Goal: Task Accomplishment & Management: Use online tool/utility

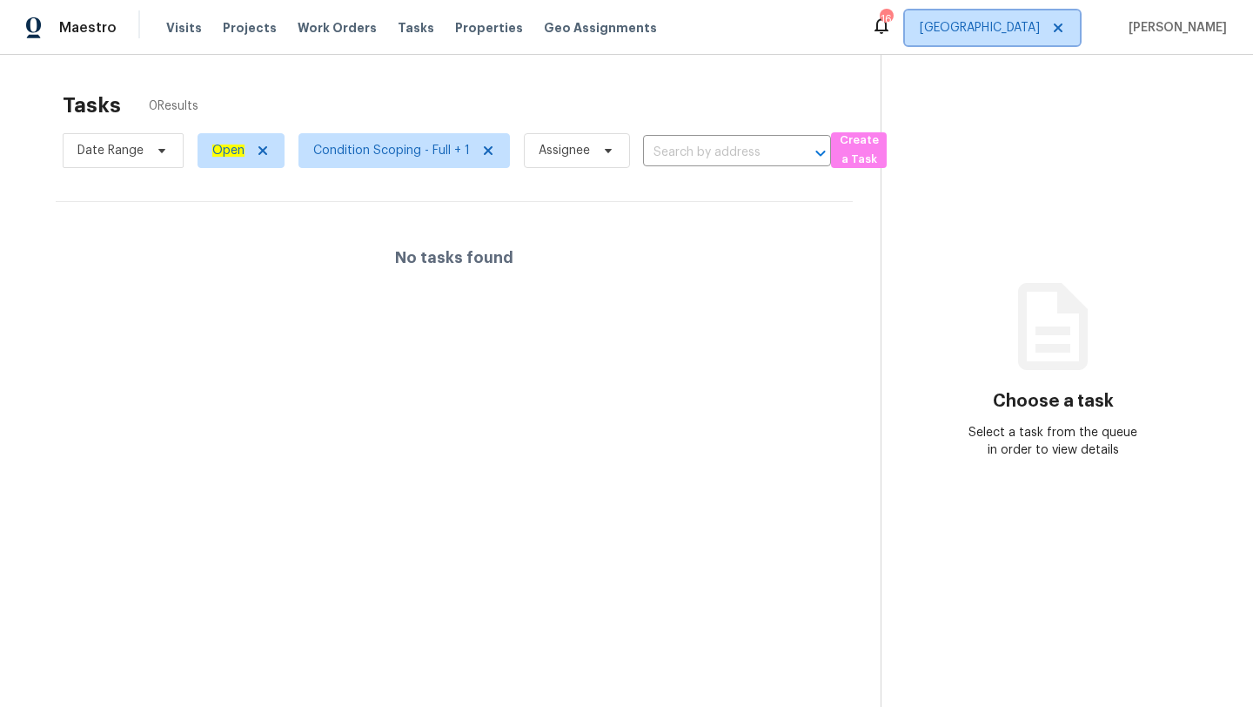
click at [1012, 25] on span "[GEOGRAPHIC_DATA]" at bounding box center [980, 27] width 120 height 17
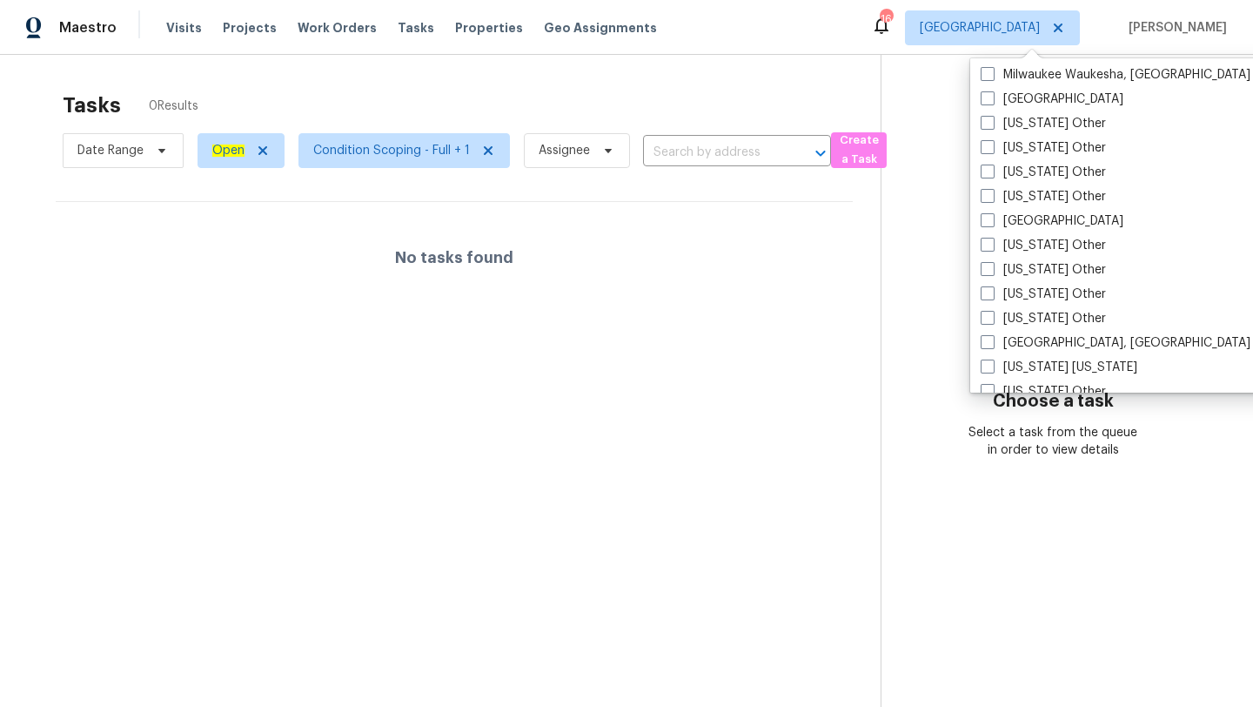
scroll to position [1402, 0]
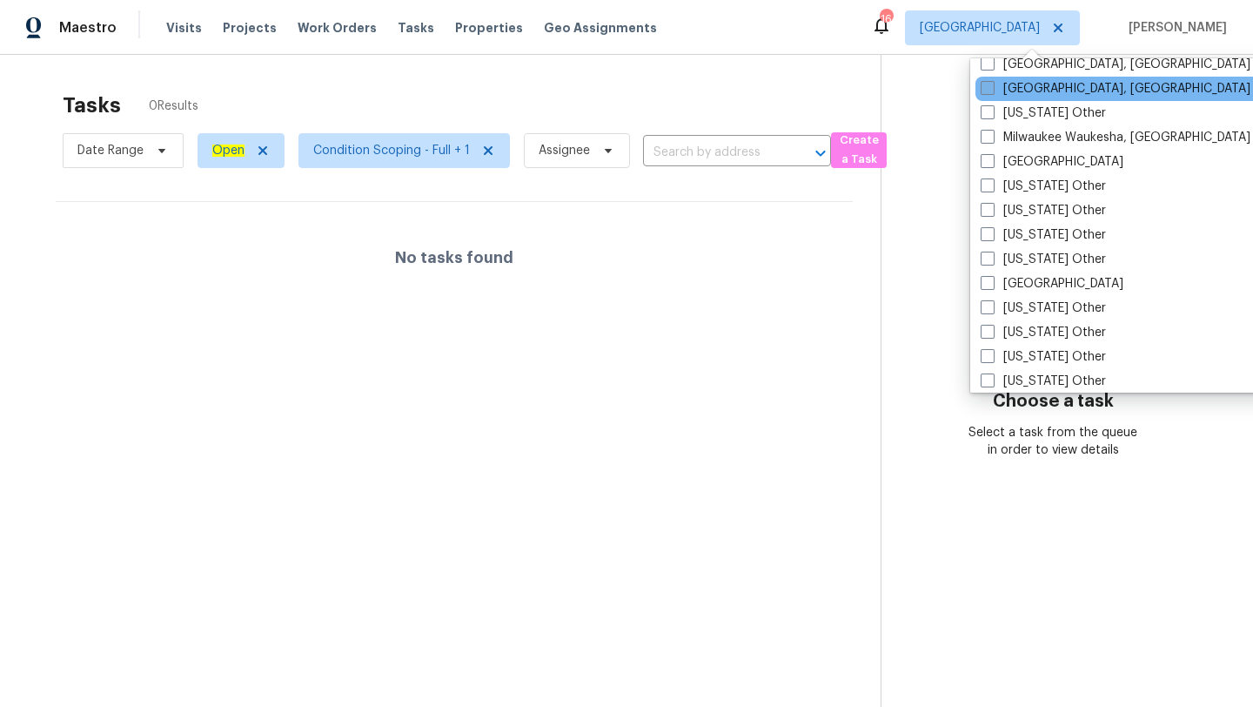
click at [1022, 95] on label "[GEOGRAPHIC_DATA], [GEOGRAPHIC_DATA]" at bounding box center [1116, 88] width 270 height 17
click at [992, 91] on input "[GEOGRAPHIC_DATA], [GEOGRAPHIC_DATA]" at bounding box center [986, 85] width 11 height 11
checkbox input "true"
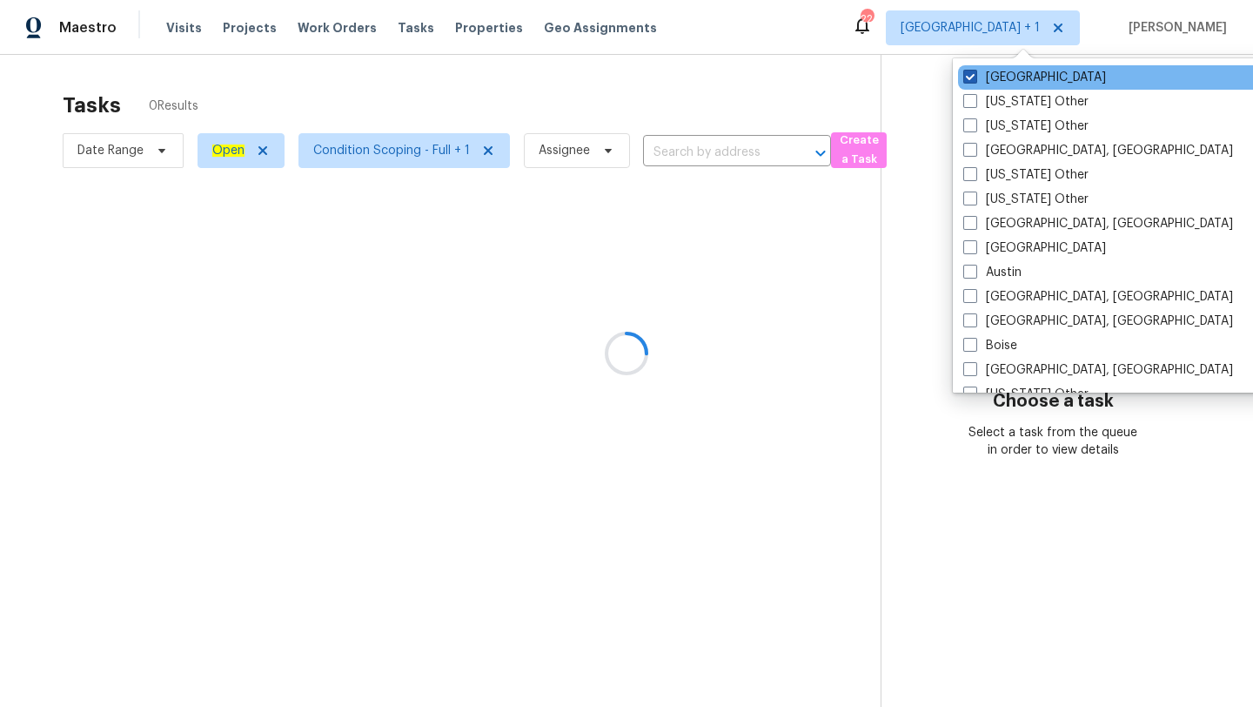
click at [1016, 72] on label "[GEOGRAPHIC_DATA]" at bounding box center [1034, 77] width 143 height 17
click at [975, 72] on input "[GEOGRAPHIC_DATA]" at bounding box center [968, 74] width 11 height 11
checkbox input "false"
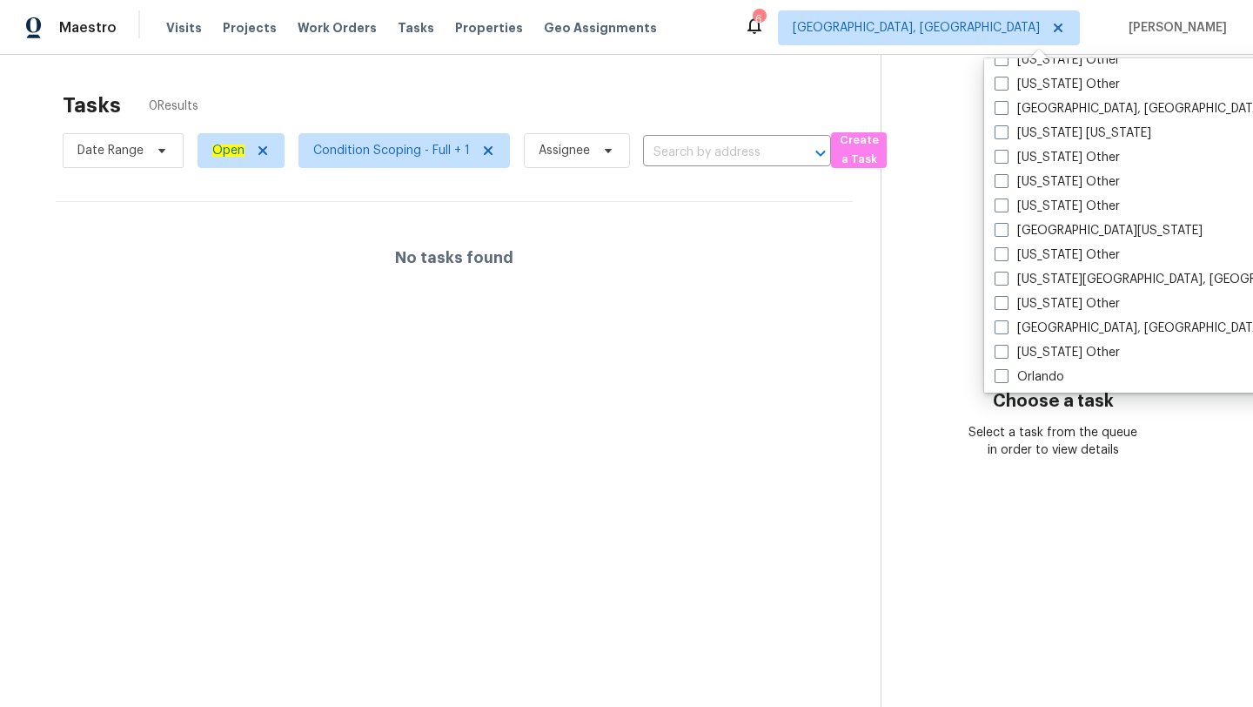
scroll to position [1829, 0]
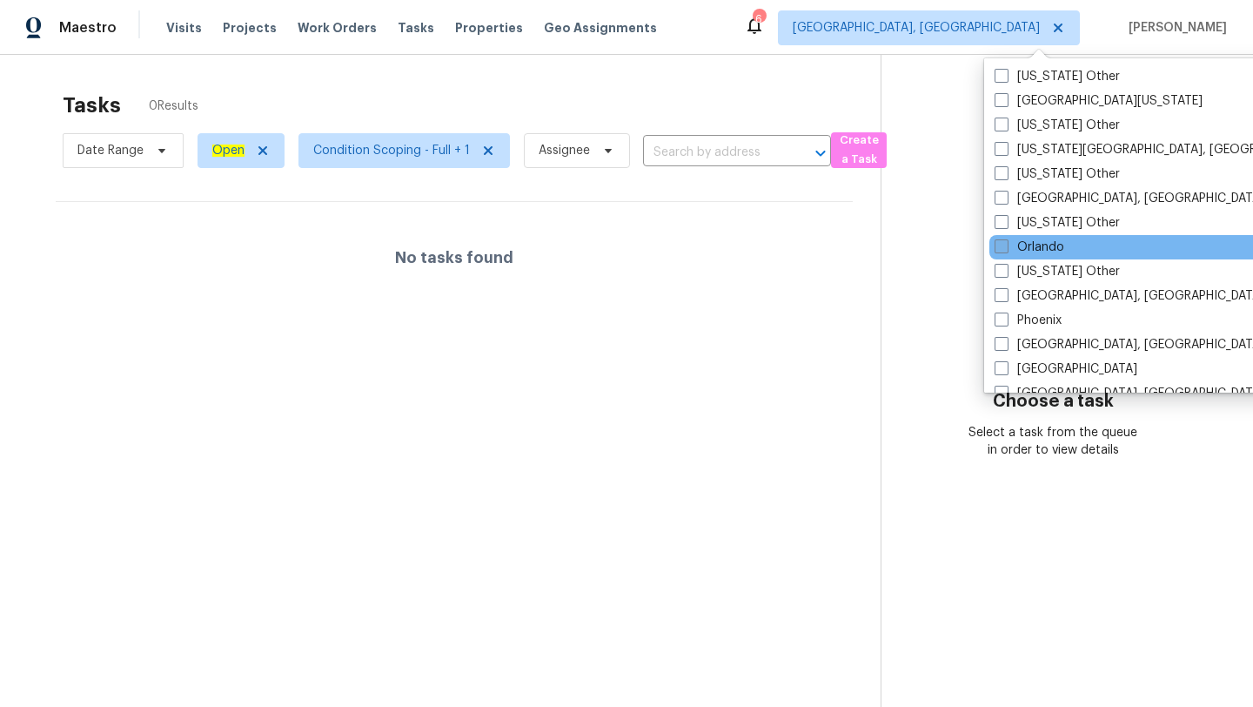
click at [1047, 253] on label "Orlando" at bounding box center [1030, 246] width 70 height 17
click at [1006, 250] on input "Orlando" at bounding box center [1000, 243] width 11 height 11
checkbox input "true"
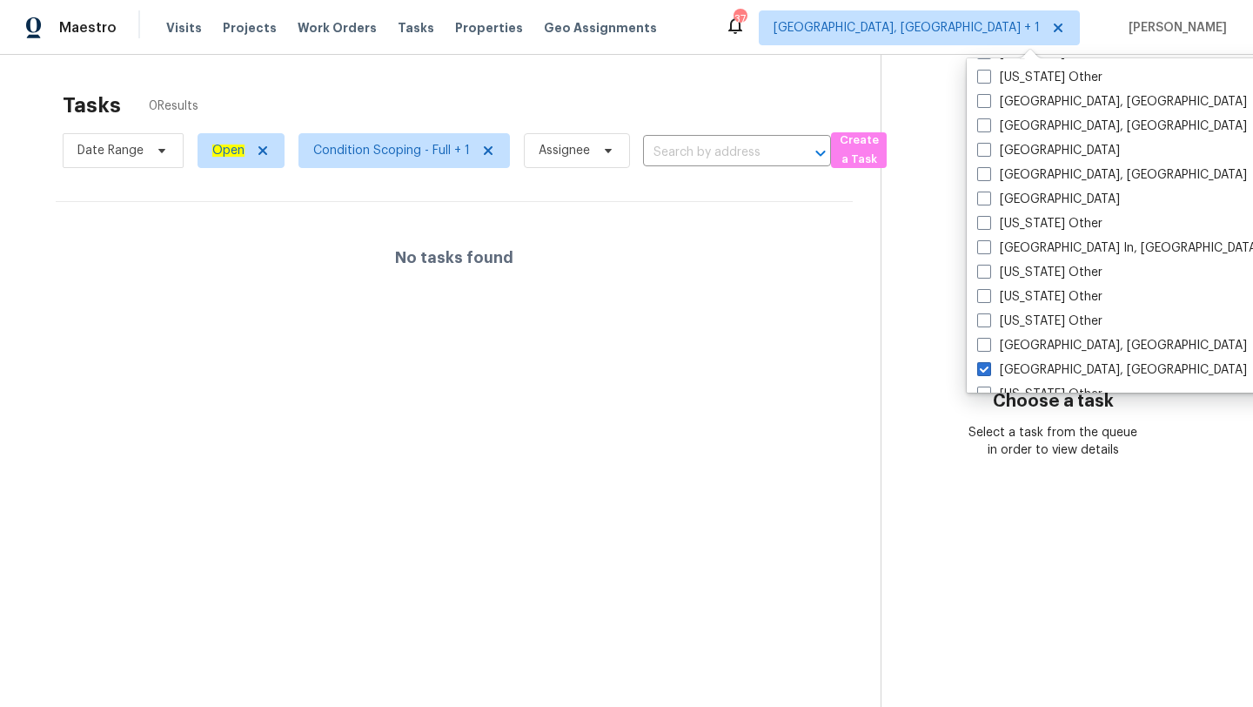
scroll to position [1394, 0]
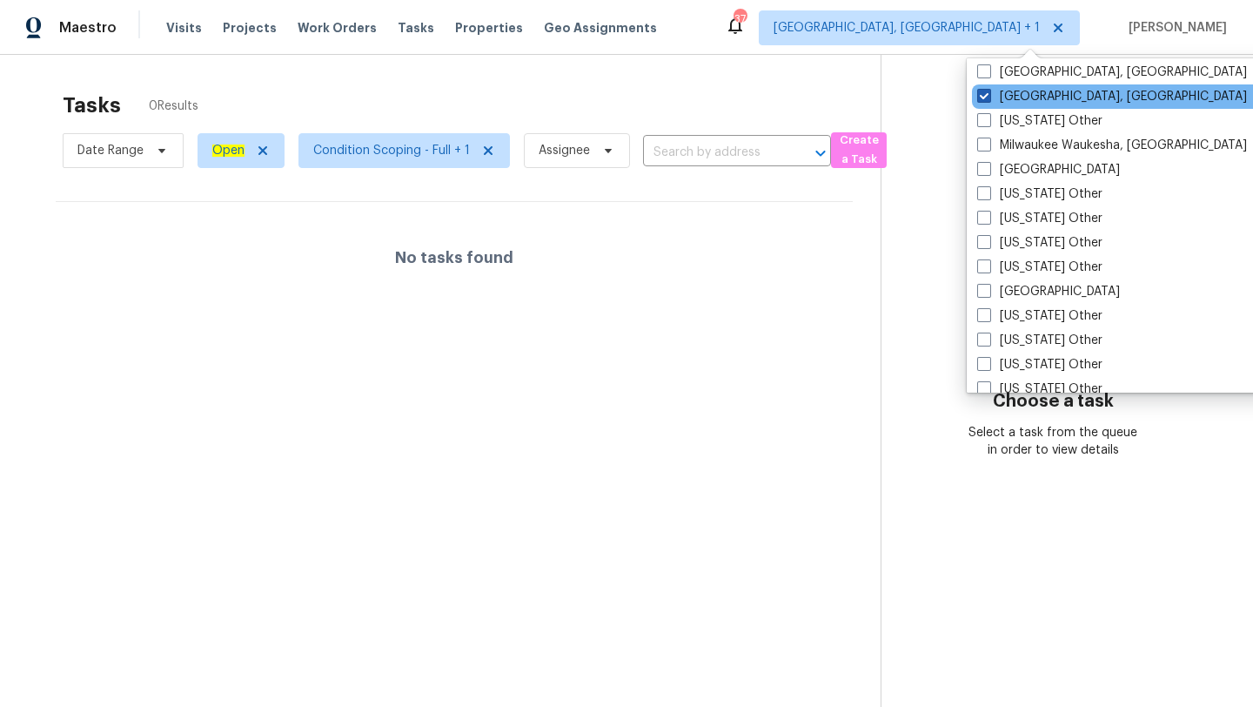
click at [1023, 93] on label "[GEOGRAPHIC_DATA], [GEOGRAPHIC_DATA]" at bounding box center [1112, 96] width 270 height 17
click at [989, 93] on input "[GEOGRAPHIC_DATA], [GEOGRAPHIC_DATA]" at bounding box center [982, 93] width 11 height 11
checkbox input "false"
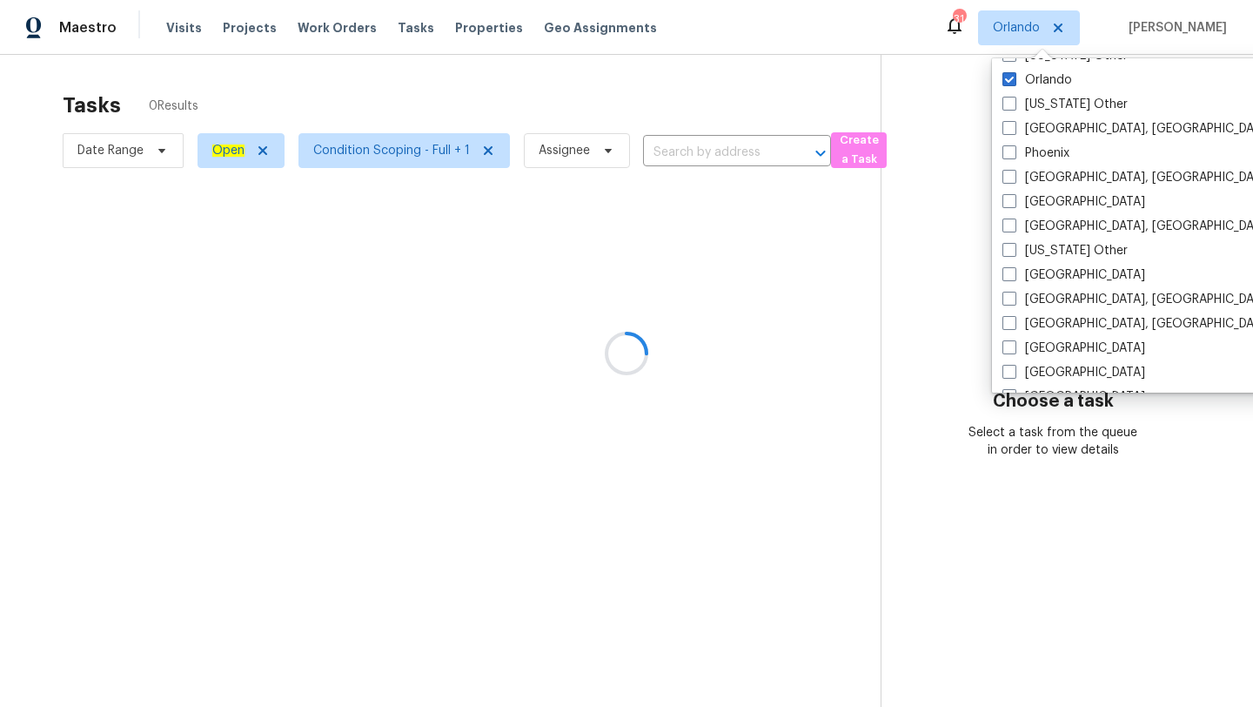
click at [1060, 312] on div "[GEOGRAPHIC_DATA], [GEOGRAPHIC_DATA]" at bounding box center [1172, 324] width 351 height 24
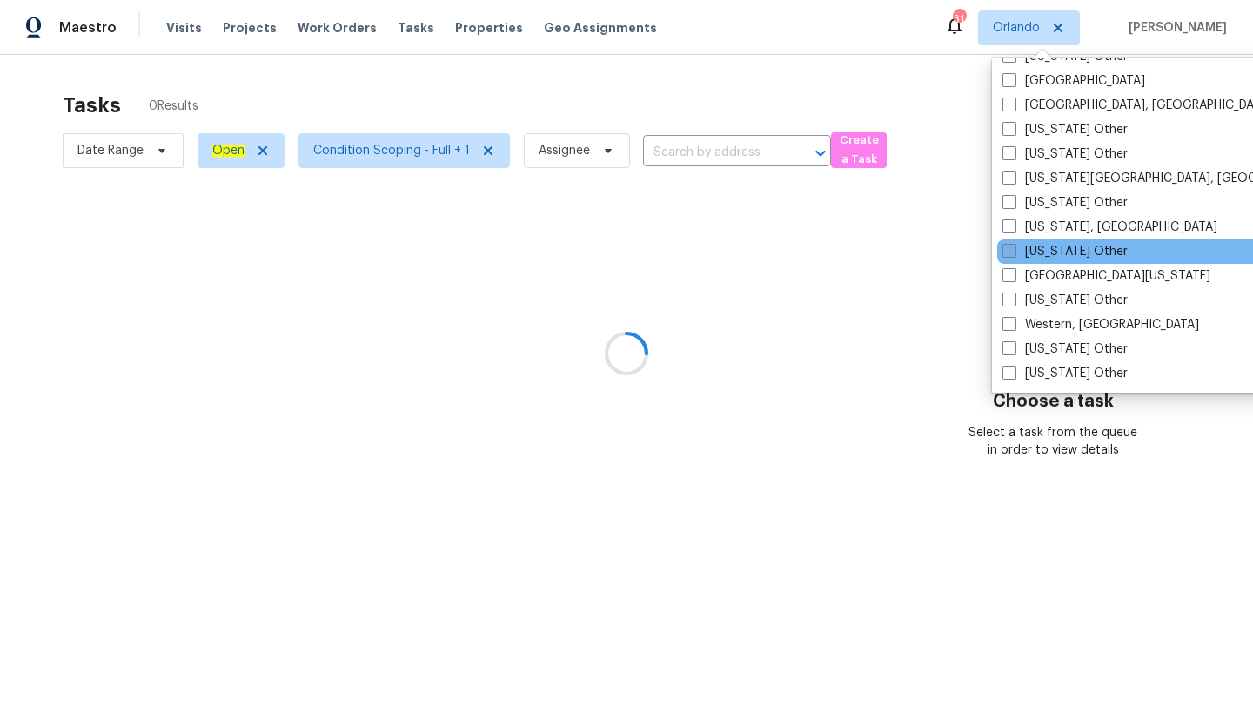
scroll to position [2516, 0]
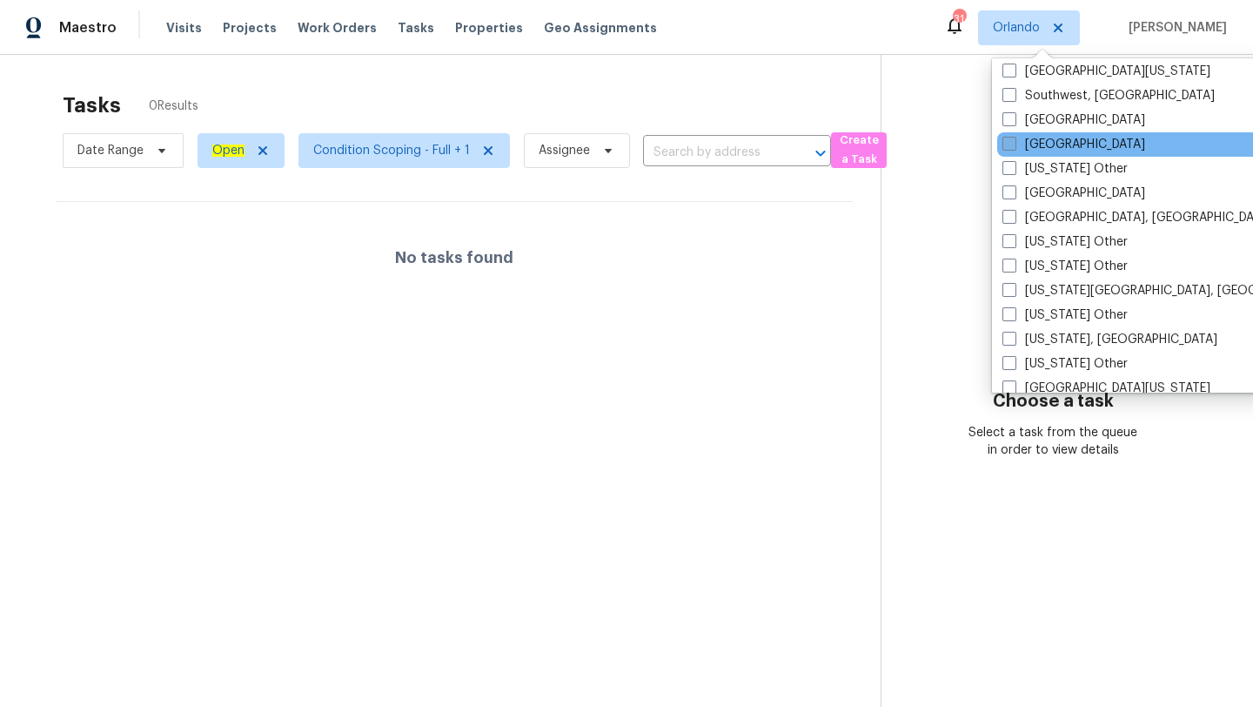
click at [1040, 145] on label "[GEOGRAPHIC_DATA]" at bounding box center [1074, 144] width 143 height 17
click at [1014, 145] on input "[GEOGRAPHIC_DATA]" at bounding box center [1008, 141] width 11 height 11
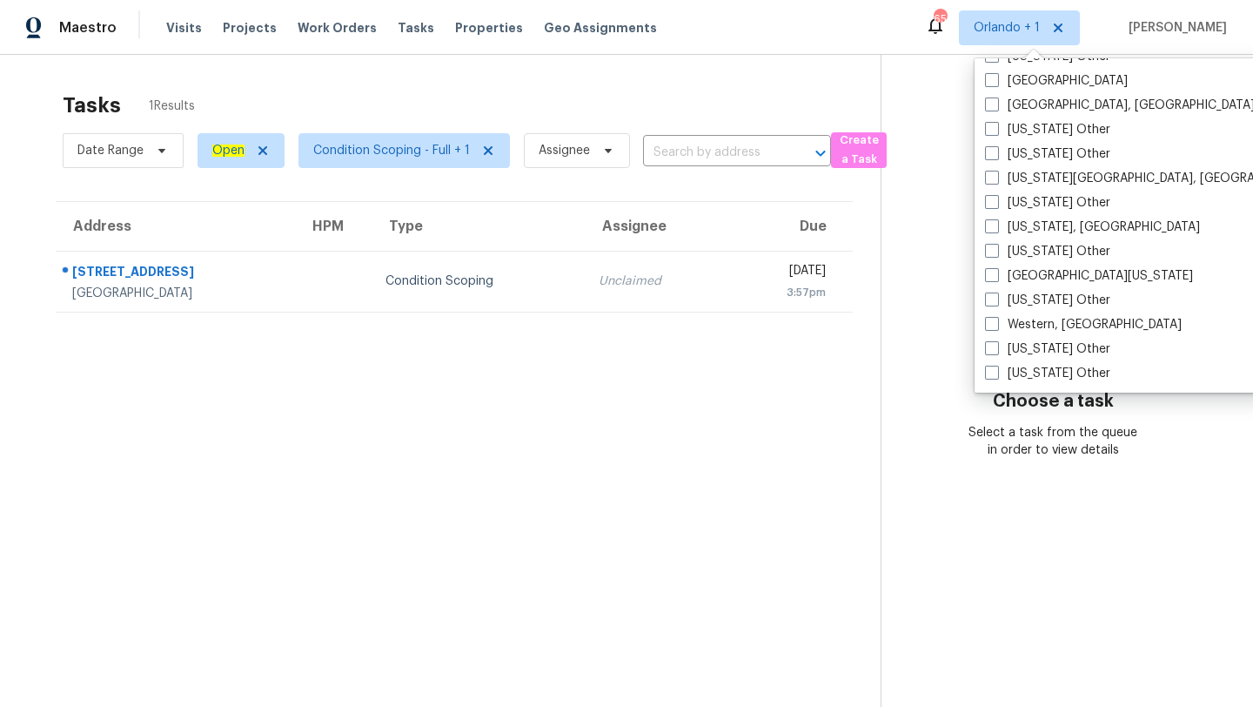
scroll to position [2448, 0]
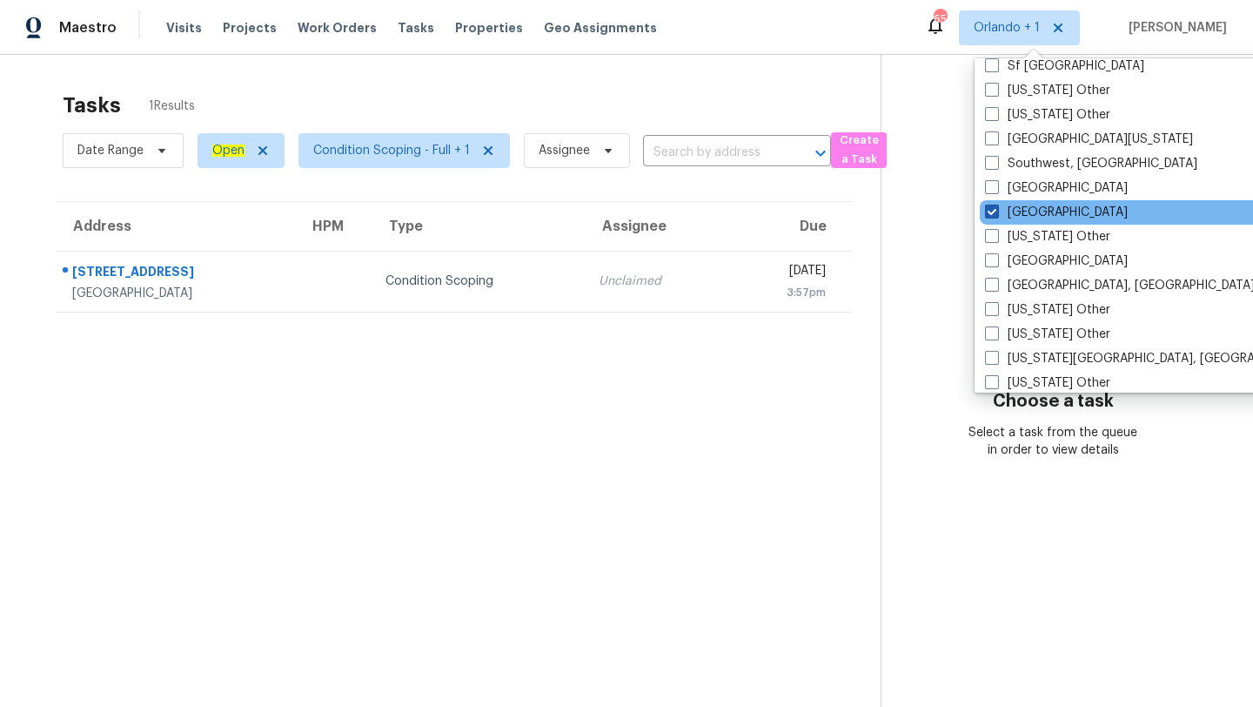
click at [1013, 220] on label "[GEOGRAPHIC_DATA]" at bounding box center [1056, 212] width 143 height 17
click at [997, 215] on input "[GEOGRAPHIC_DATA]" at bounding box center [990, 209] width 11 height 11
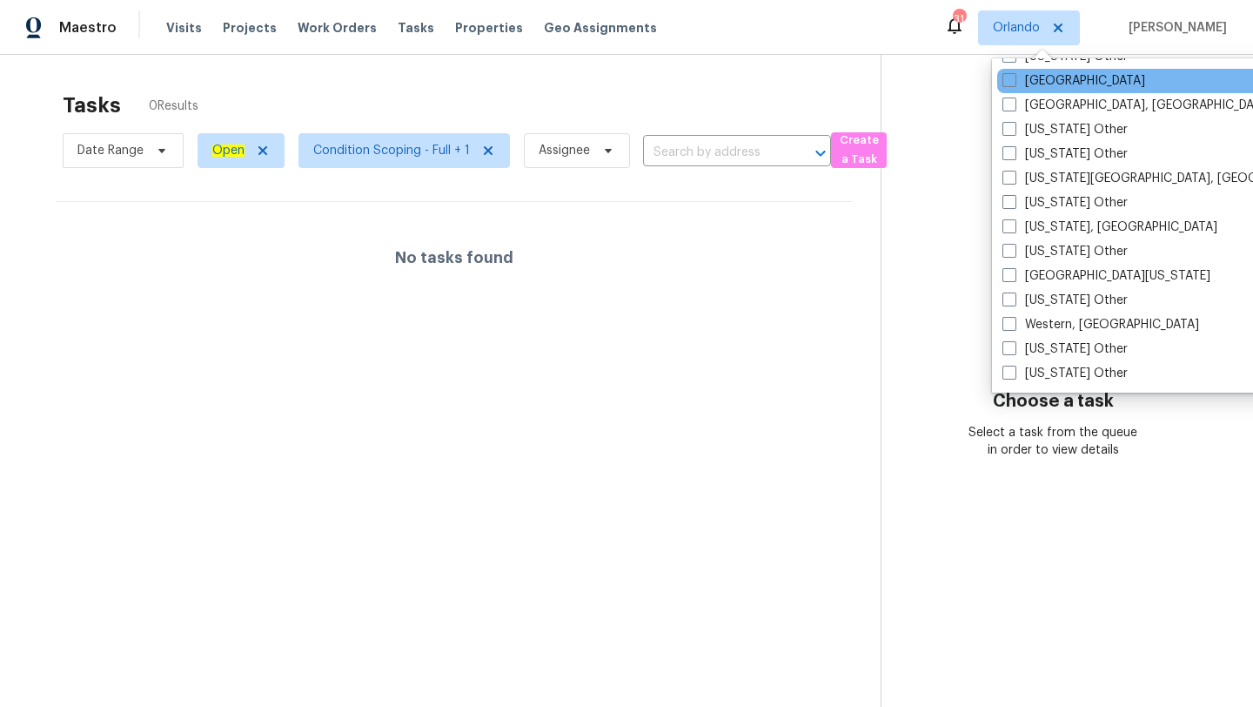
scroll to position [2460, 0]
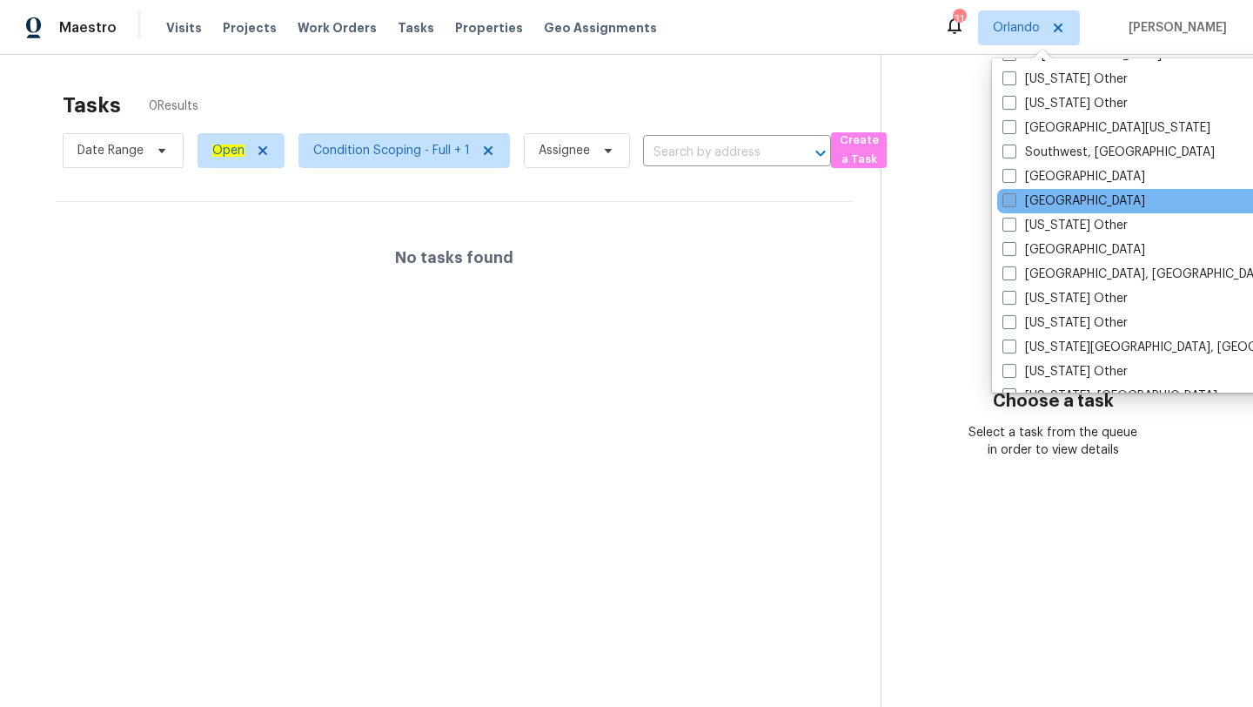
click at [1055, 201] on label "[GEOGRAPHIC_DATA]" at bounding box center [1074, 200] width 143 height 17
click at [1014, 201] on input "[GEOGRAPHIC_DATA]" at bounding box center [1008, 197] width 11 height 11
checkbox input "true"
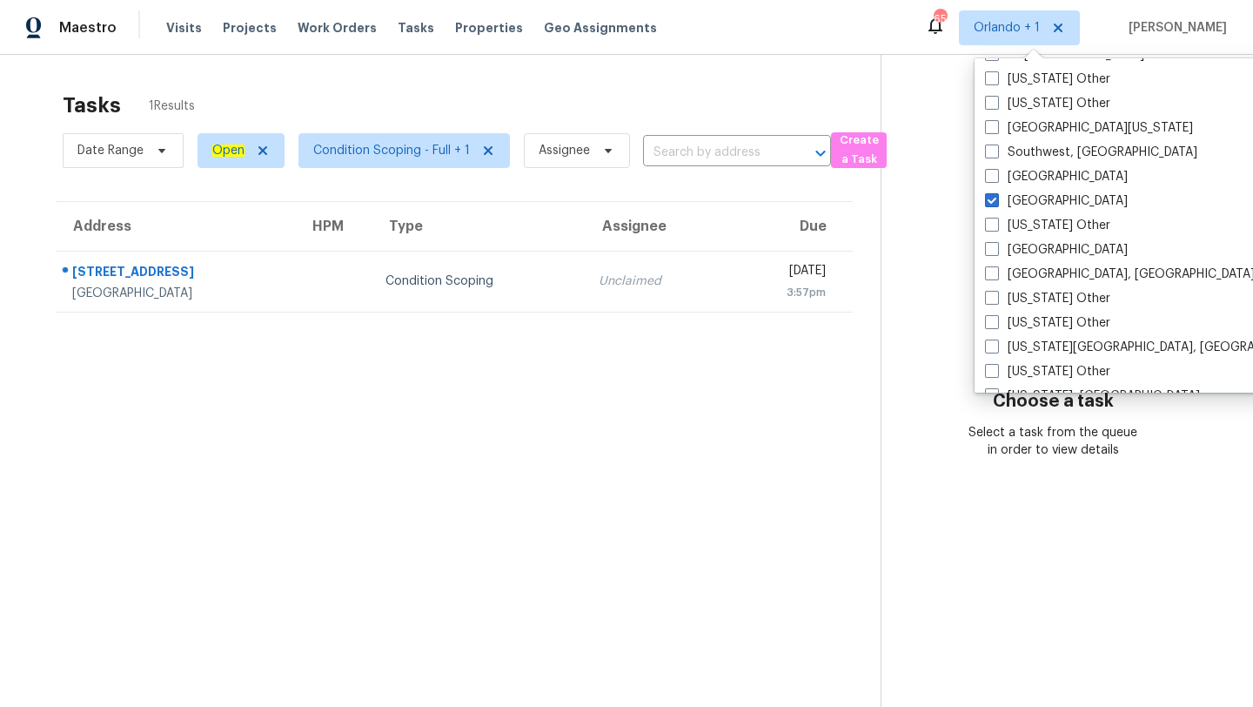
click at [624, 257] on td "Unclaimed" at bounding box center [656, 281] width 142 height 61
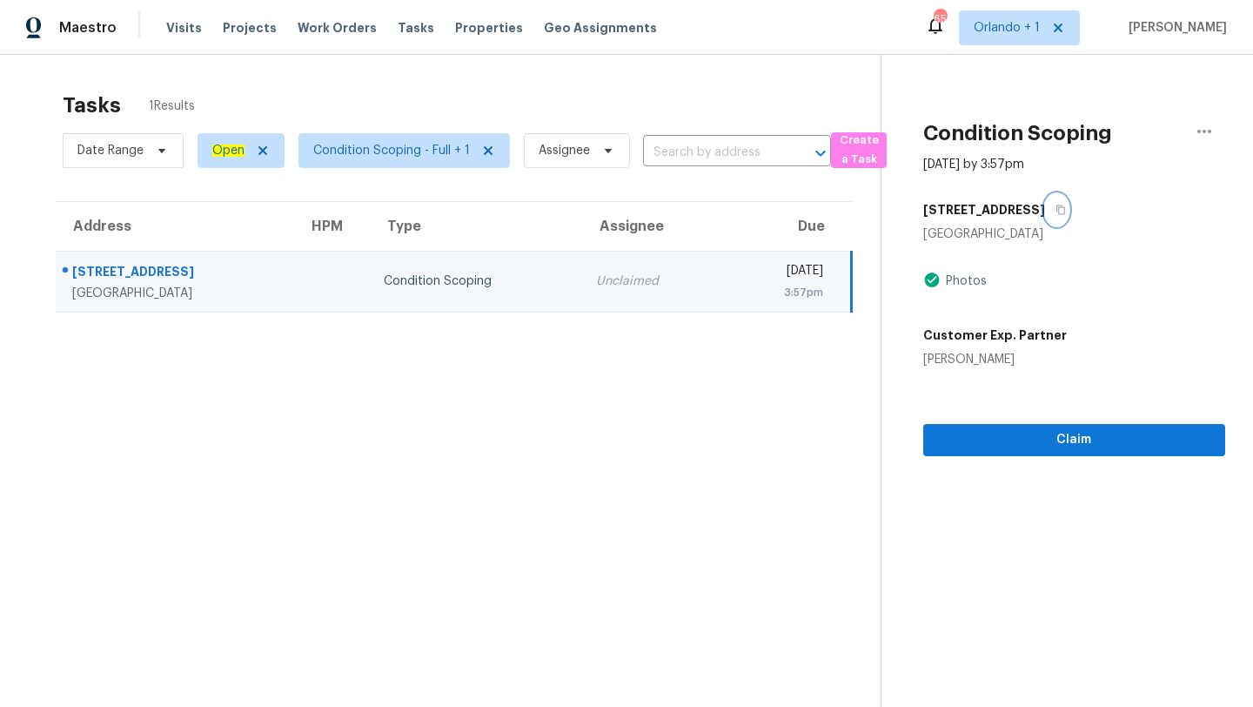
click at [1057, 205] on icon "button" at bounding box center [1061, 210] width 10 height 10
